Goal: Transaction & Acquisition: Purchase product/service

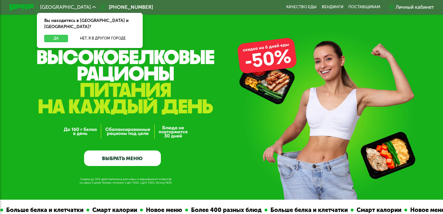
click at [62, 35] on button "Да" at bounding box center [56, 38] width 24 height 7
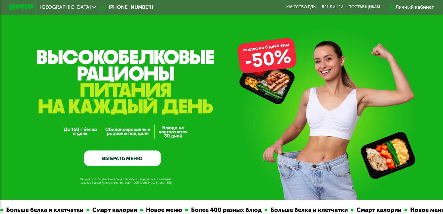
click at [407, 6] on div "Личный кабинет" at bounding box center [415, 7] width 38 height 7
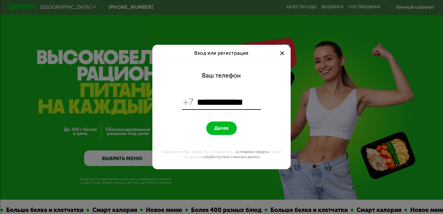
type input "**********"
click at [206, 122] on button "Далее" at bounding box center [221, 128] width 30 height 13
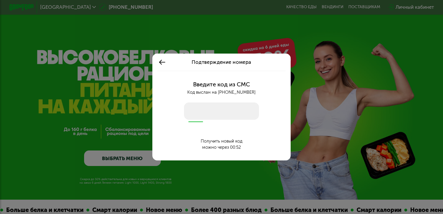
click at [209, 113] on input "number" at bounding box center [221, 111] width 75 height 17
type input "****"
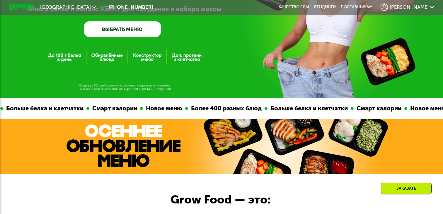
scroll to position [87, 0]
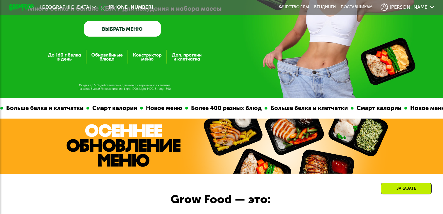
click at [418, 6] on span "[PERSON_NAME]" at bounding box center [409, 7] width 39 height 5
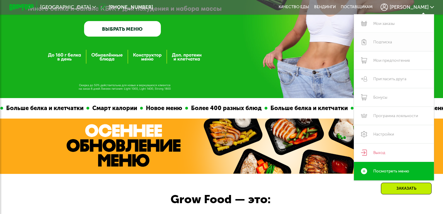
click at [381, 49] on link "Подписка" at bounding box center [394, 42] width 80 height 18
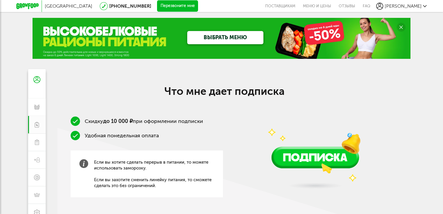
click at [28, 5] on icon at bounding box center [27, 6] width 22 height 6
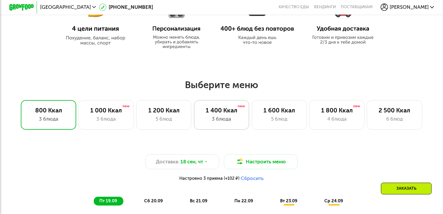
scroll to position [315, 0]
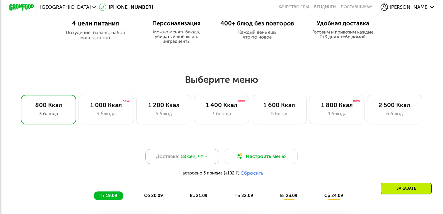
click at [205, 156] on icon at bounding box center [206, 157] width 4 height 4
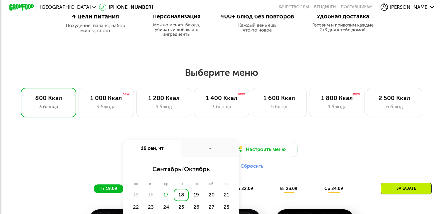
scroll to position [326, 0]
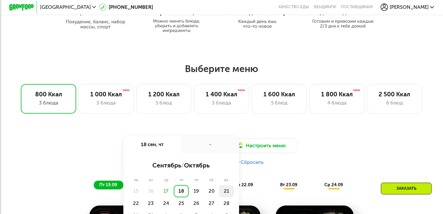
click at [226, 194] on div "21" at bounding box center [226, 191] width 15 height 12
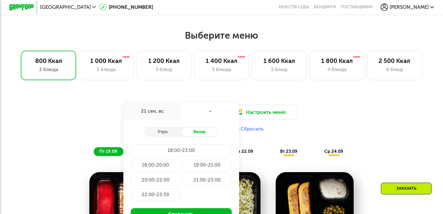
scroll to position [366, 0]
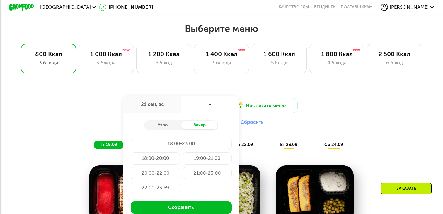
click at [171, 188] on div "22:00-23:59" at bounding box center [155, 188] width 49 height 12
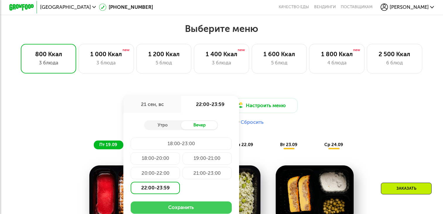
click at [178, 204] on button "Сохранить" at bounding box center [181, 208] width 101 height 12
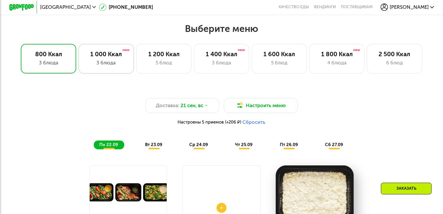
click at [117, 64] on div "3 блюда" at bounding box center [106, 62] width 42 height 7
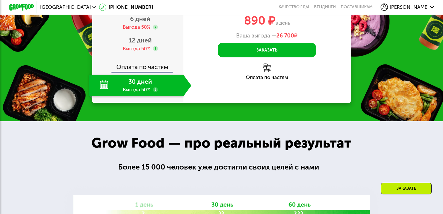
scroll to position [759, 0]
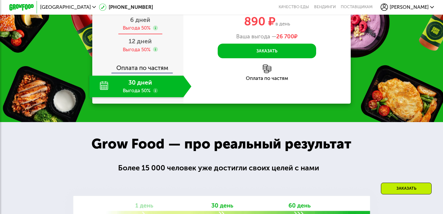
click at [137, 35] on div "6 дней Выгода 50%" at bounding box center [140, 24] width 102 height 22
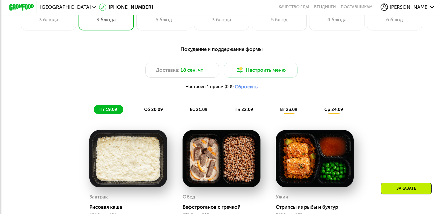
scroll to position [399, 0]
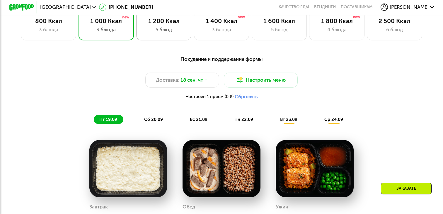
click at [170, 25] on div "1 200 Ккал 5 блюд" at bounding box center [163, 26] width 55 height 30
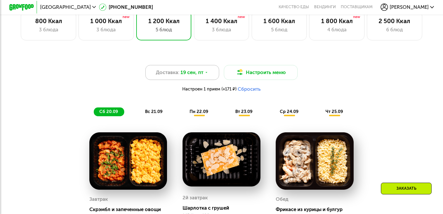
click at [201, 72] on span "19 сен, пт" at bounding box center [192, 72] width 23 height 7
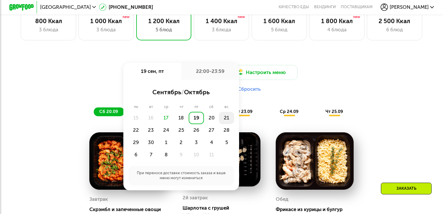
click at [226, 117] on div "21" at bounding box center [226, 118] width 15 height 12
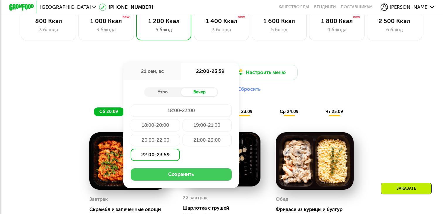
click at [183, 176] on button "Сохранить" at bounding box center [181, 175] width 101 height 12
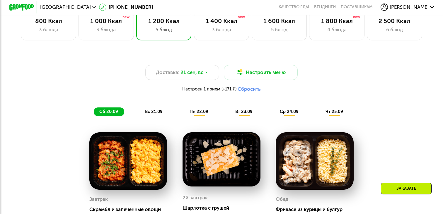
click at [197, 111] on span "пн 22.09" at bounding box center [199, 111] width 19 height 5
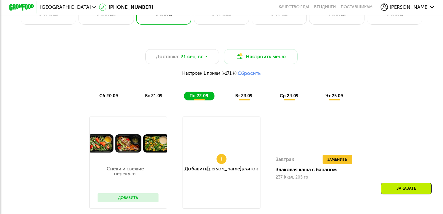
scroll to position [411, 0]
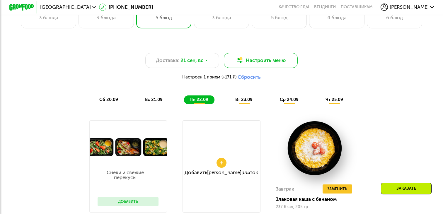
click at [272, 56] on button "Настроить меню" at bounding box center [261, 60] width 74 height 15
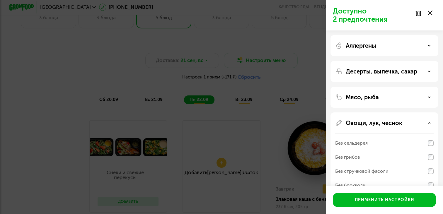
click at [384, 124] on p "Овощи, лук, чеснок" at bounding box center [374, 123] width 57 height 7
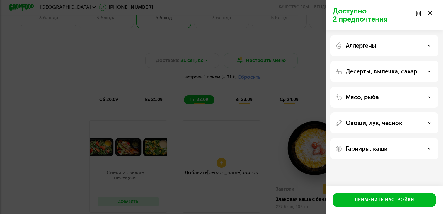
click at [377, 121] on p "Овощи, лук, чеснок" at bounding box center [374, 123] width 57 height 7
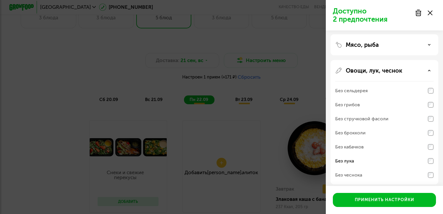
scroll to position [54, 0]
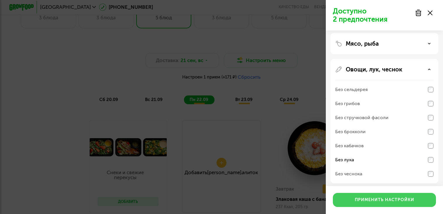
click at [367, 202] on div "Применить настройки" at bounding box center [385, 200] width 60 height 6
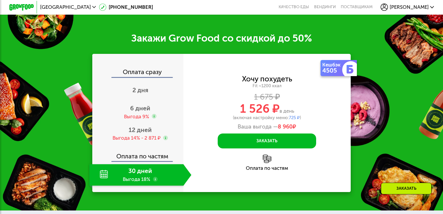
scroll to position [865, 0]
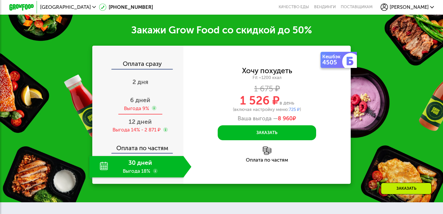
click at [145, 106] on div "Выгода 9%" at bounding box center [136, 108] width 25 height 7
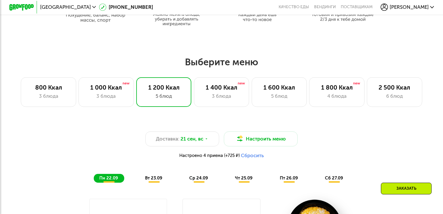
scroll to position [330, 0]
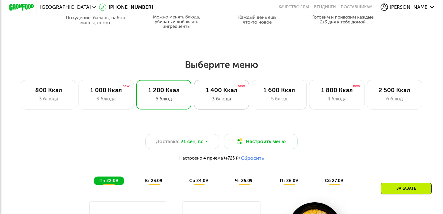
click at [230, 95] on div "3 блюда" at bounding box center [222, 98] width 42 height 7
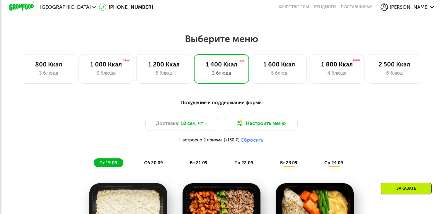
scroll to position [354, 0]
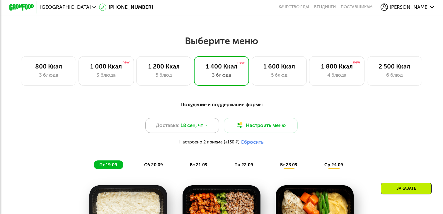
click at [204, 126] on div "Доставка: 18 сен, чт" at bounding box center [182, 125] width 74 height 15
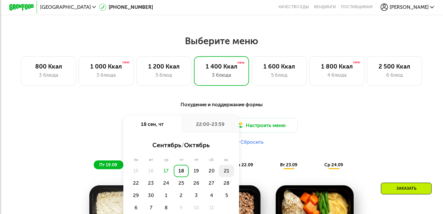
click at [227, 172] on div "21" at bounding box center [226, 171] width 15 height 12
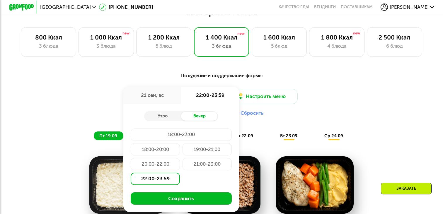
scroll to position [407, 0]
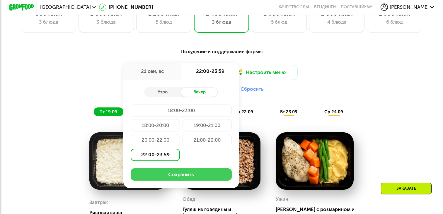
click at [185, 174] on button "Сохранить" at bounding box center [181, 175] width 101 height 12
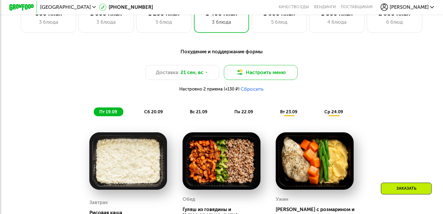
click at [275, 68] on button "Настроить меню" at bounding box center [261, 72] width 74 height 15
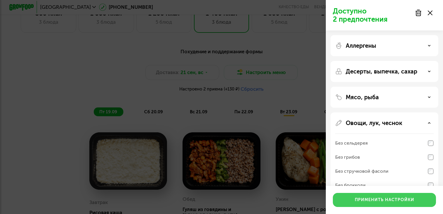
click at [368, 198] on div "Применить настройки" at bounding box center [385, 200] width 60 height 6
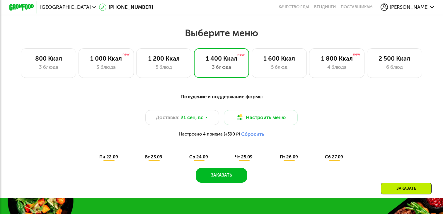
scroll to position [367, 0]
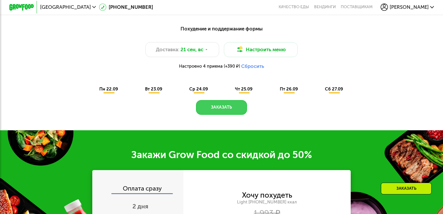
click at [230, 107] on button "Заказать" at bounding box center [221, 107] width 51 height 15
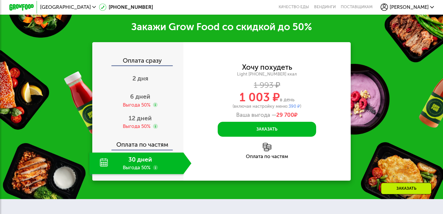
scroll to position [560, 0]
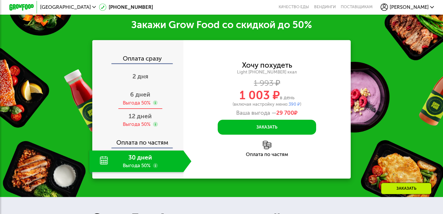
click at [136, 94] on span "6 дней" at bounding box center [140, 94] width 20 height 7
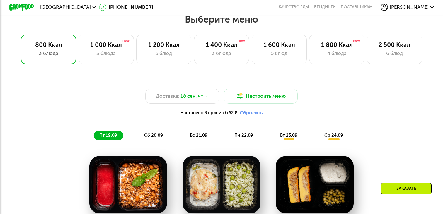
scroll to position [375, 0]
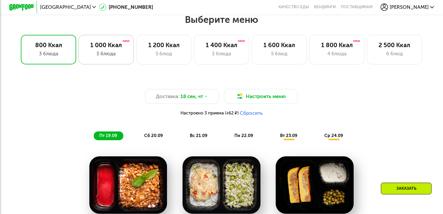
click at [102, 43] on div "1 000 Ккал" at bounding box center [106, 44] width 42 height 7
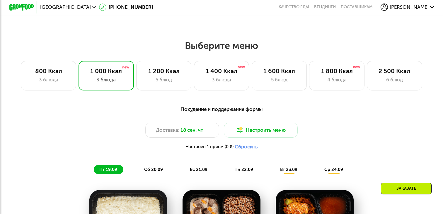
scroll to position [345, 0]
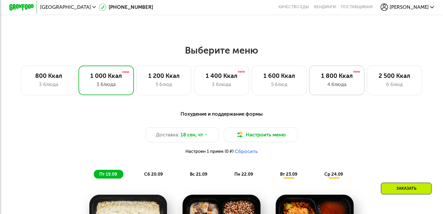
click at [336, 84] on div "4 блюда" at bounding box center [337, 84] width 42 height 7
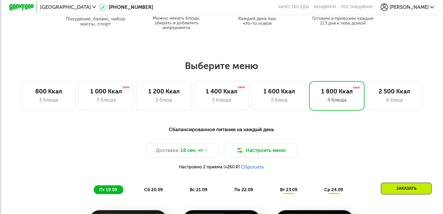
scroll to position [328, 0]
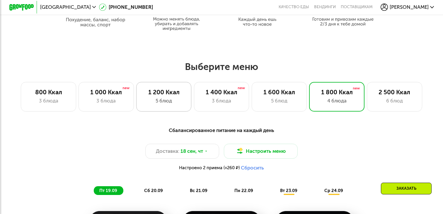
click at [169, 99] on div "5 блюд" at bounding box center [164, 100] width 42 height 7
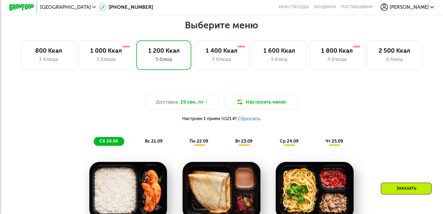
scroll to position [357, 0]
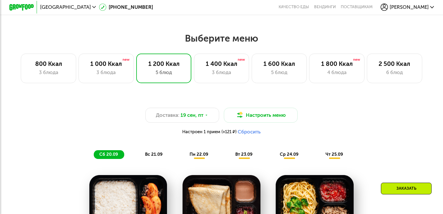
click at [157, 151] on div "вс 21.09" at bounding box center [154, 154] width 29 height 9
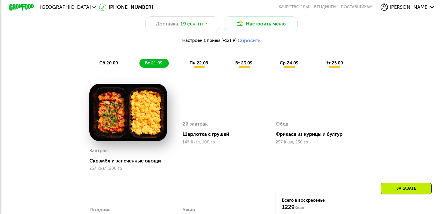
scroll to position [437, 0]
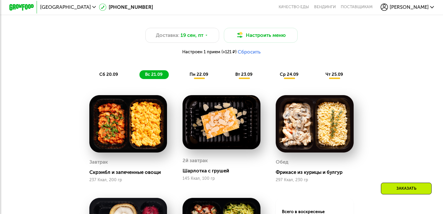
click at [208, 74] on div "пн 22.09" at bounding box center [199, 74] width 30 height 9
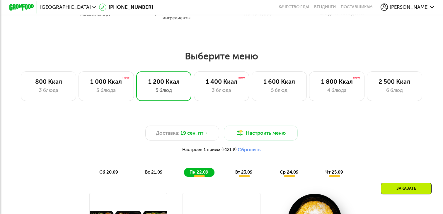
scroll to position [328, 0]
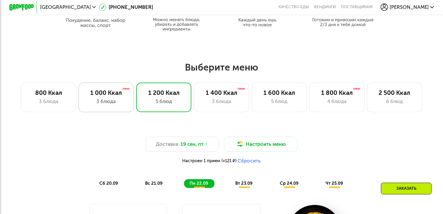
click at [117, 96] on div "1 000 Ккал" at bounding box center [106, 92] width 42 height 7
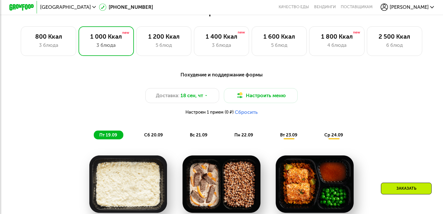
scroll to position [383, 0]
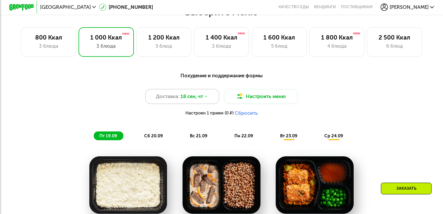
click at [207, 95] on icon at bounding box center [206, 97] width 4 height 4
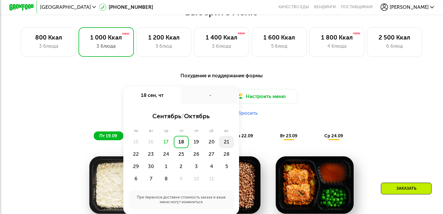
click at [227, 141] on div "21" at bounding box center [226, 142] width 15 height 12
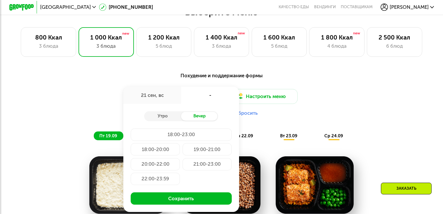
click at [160, 180] on div "22:00-23:59" at bounding box center [155, 179] width 49 height 12
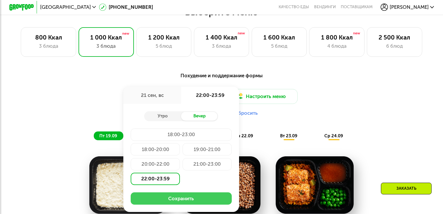
click at [179, 197] on button "Сохранить" at bounding box center [181, 199] width 101 height 12
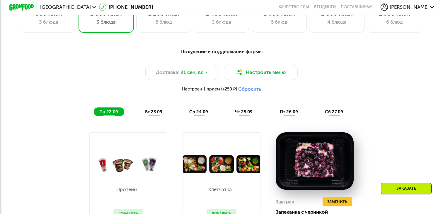
scroll to position [406, 0]
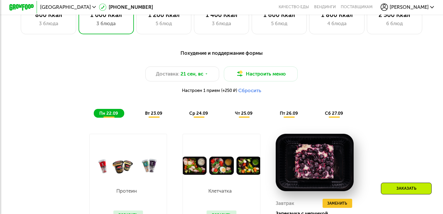
click at [149, 108] on div "Похудение и поддержание формы Доставка: 21 сен, вс Настроить меню Настроен 1 пр…" at bounding box center [221, 83] width 365 height 69
click at [152, 113] on span "вт 23.09" at bounding box center [153, 113] width 17 height 5
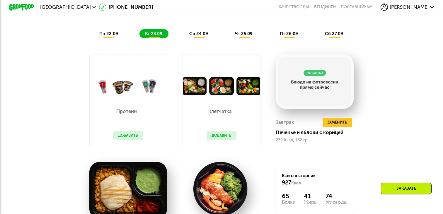
scroll to position [477, 0]
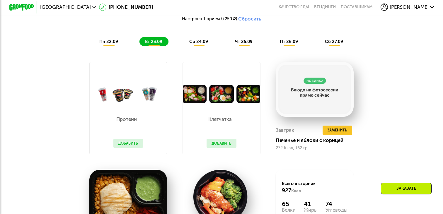
click at [198, 44] on div "ср 24.09" at bounding box center [199, 41] width 30 height 9
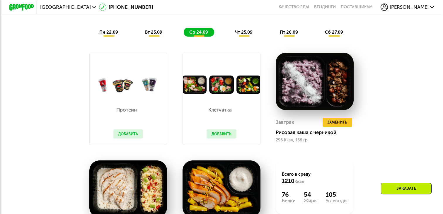
scroll to position [480, 0]
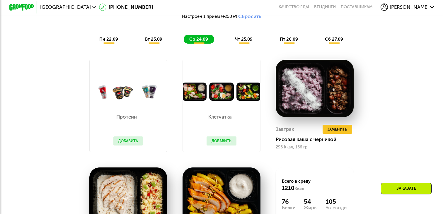
click at [247, 38] on span "чт 25.09" at bounding box center [244, 39] width 18 height 5
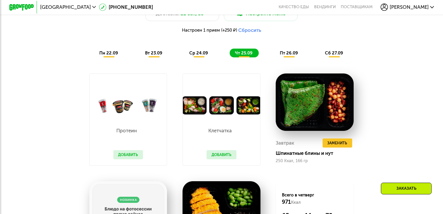
scroll to position [465, 0]
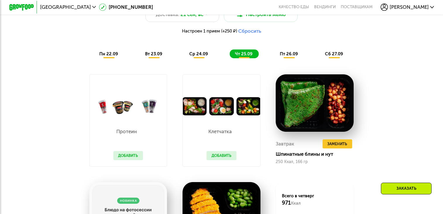
click at [291, 53] on span "пт 26.09" at bounding box center [289, 53] width 18 height 5
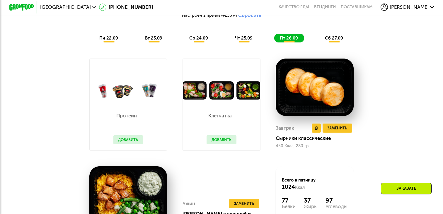
scroll to position [471, 0]
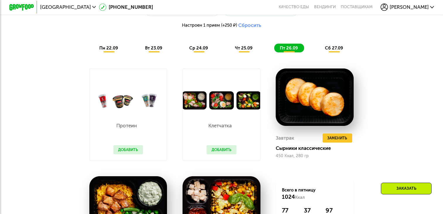
click at [337, 47] on span "сб 27.09" at bounding box center [334, 47] width 18 height 5
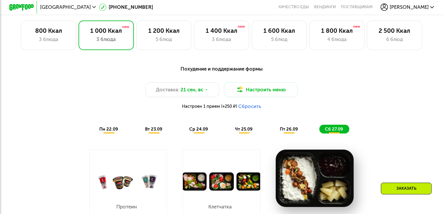
scroll to position [387, 0]
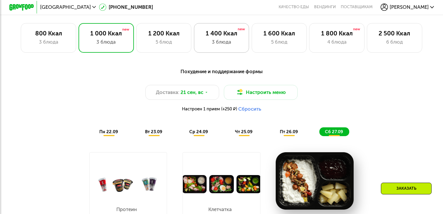
click at [217, 41] on div "3 блюда" at bounding box center [222, 41] width 42 height 7
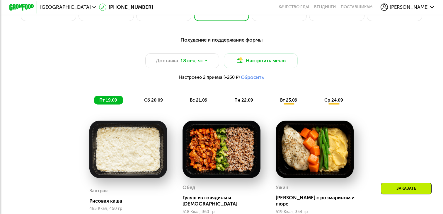
scroll to position [424, 0]
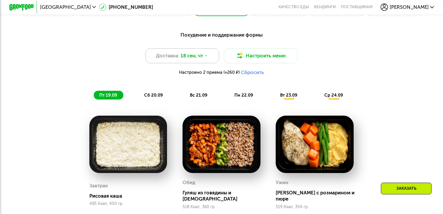
click at [195, 56] on span "18 сен, чт" at bounding box center [192, 55] width 23 height 7
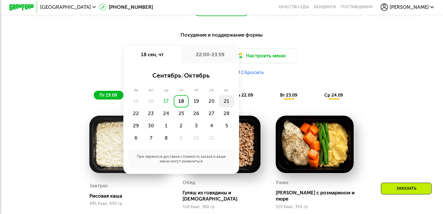
click at [227, 103] on div "21" at bounding box center [226, 101] width 15 height 12
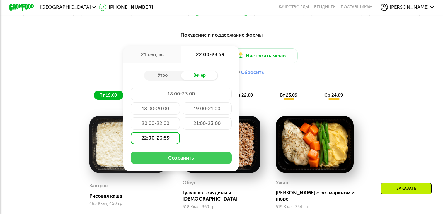
click at [181, 161] on button "Сохранить" at bounding box center [181, 158] width 101 height 12
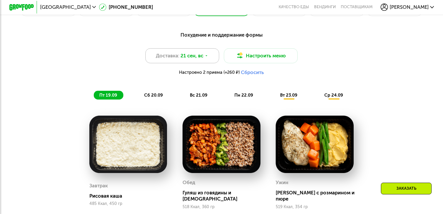
click at [203, 58] on span "21 сен, вс" at bounding box center [192, 55] width 23 height 7
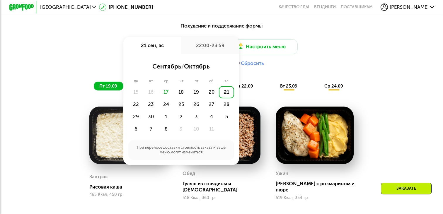
scroll to position [436, 0]
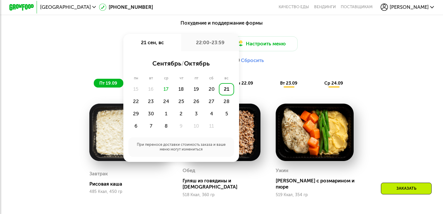
click at [213, 43] on div "22:00-23:59" at bounding box center [210, 42] width 58 height 17
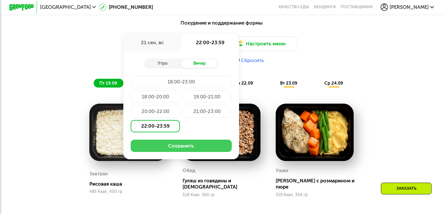
click at [180, 148] on button "Сохранить" at bounding box center [181, 146] width 101 height 12
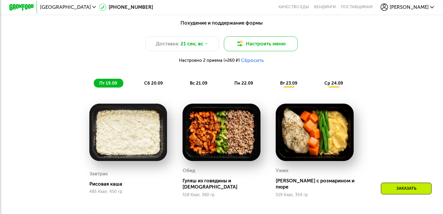
click at [253, 44] on button "Настроить меню" at bounding box center [261, 43] width 74 height 15
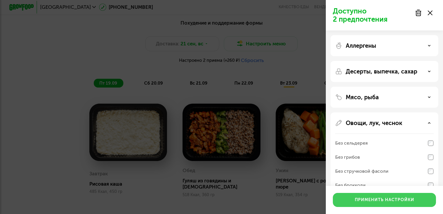
click at [380, 198] on div "Применить настройки" at bounding box center [385, 200] width 60 height 6
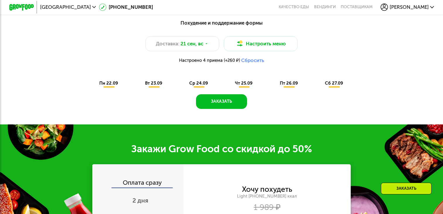
click at [112, 84] on span "пн 22.09" at bounding box center [108, 83] width 19 height 5
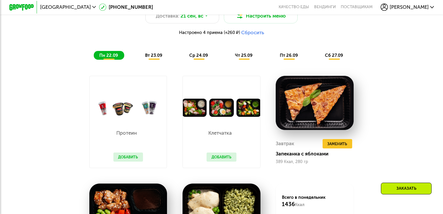
scroll to position [460, 0]
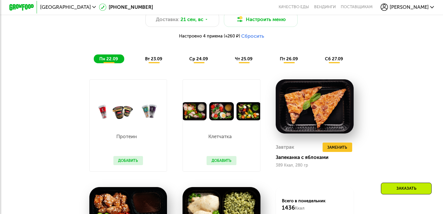
click at [160, 58] on span "вт 23.09" at bounding box center [153, 58] width 17 height 5
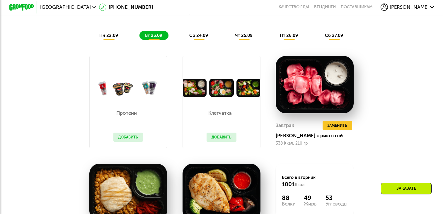
scroll to position [483, 0]
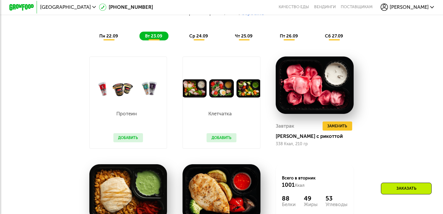
click at [201, 40] on div "Похудение и поддержание формы Доставка: 21 сен, вс Настроить меню Настроено 4 п…" at bounding box center [222, 6] width 372 height 76
click at [201, 38] on span "ср 24.09" at bounding box center [198, 35] width 19 height 5
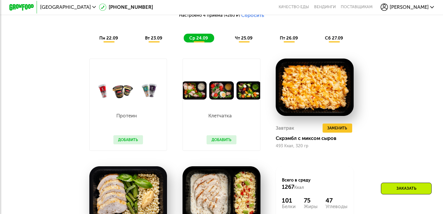
scroll to position [476, 0]
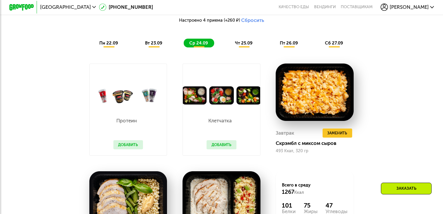
click at [247, 41] on span "чт 25.09" at bounding box center [244, 42] width 18 height 5
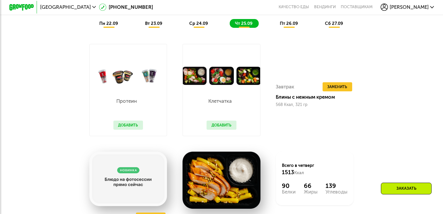
scroll to position [494, 0]
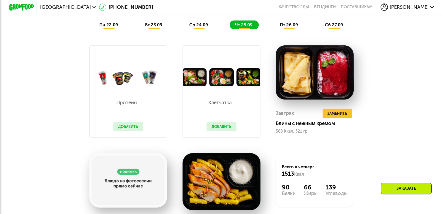
click at [295, 24] on span "пт 26.09" at bounding box center [289, 24] width 18 height 5
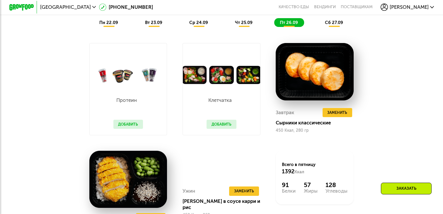
scroll to position [492, 0]
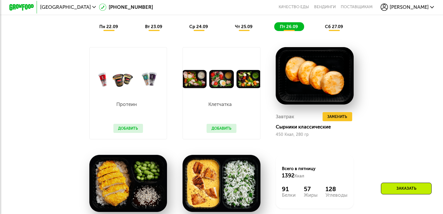
click at [330, 25] on span "сб 27.09" at bounding box center [334, 26] width 18 height 5
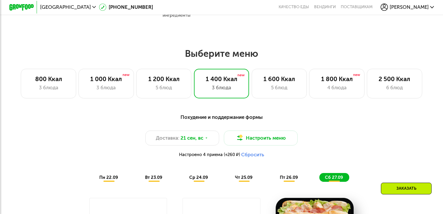
scroll to position [340, 0]
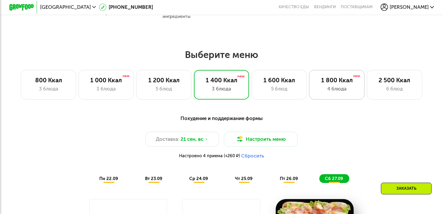
click at [337, 84] on div "1 800 Ккал 4 блюда" at bounding box center [336, 85] width 55 height 30
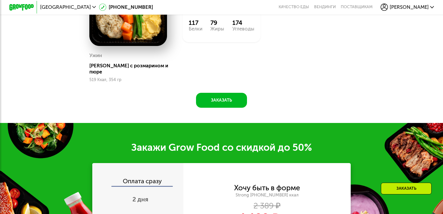
scroll to position [660, 0]
